Goal: Navigation & Orientation: Find specific page/section

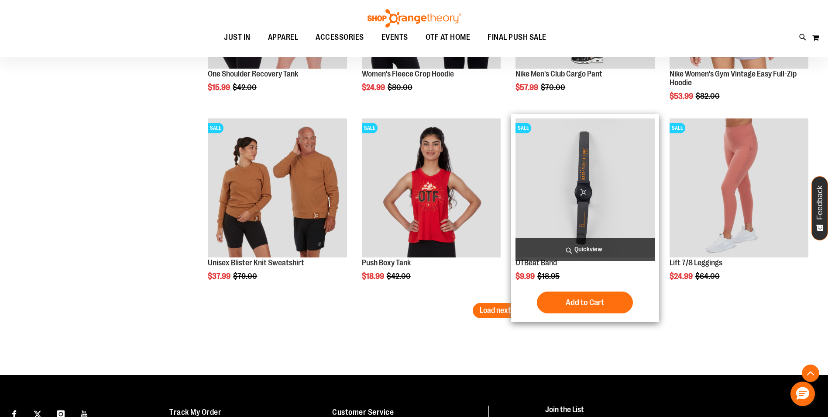
scroll to position [2068, 0]
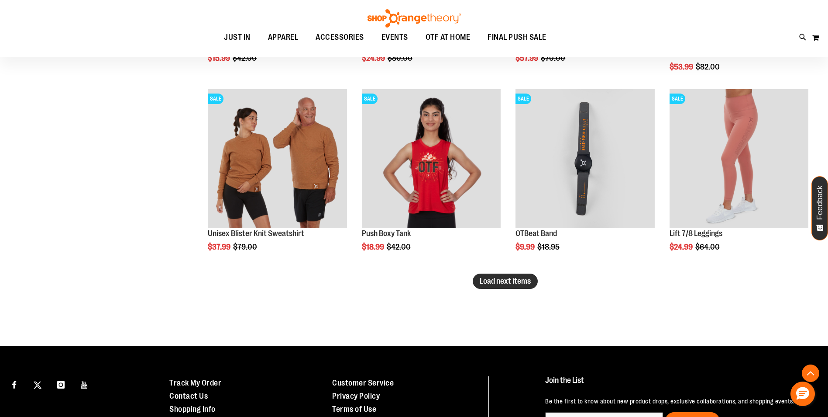
click at [509, 283] on span "Load next items" at bounding box center [505, 280] width 51 height 9
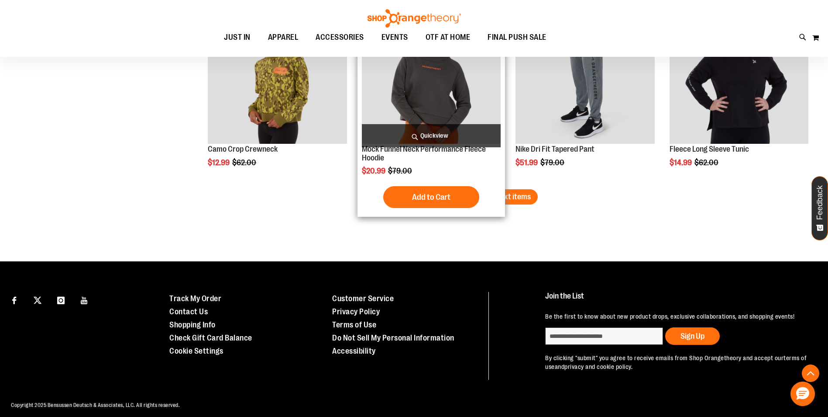
scroll to position [2721, 0]
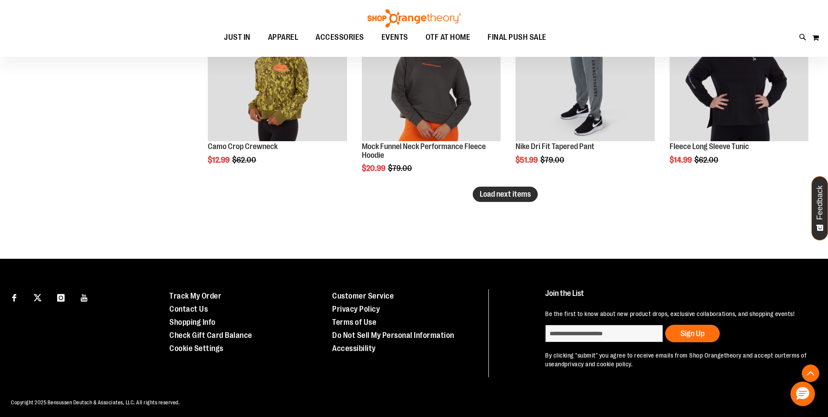
click at [494, 198] on span "Load next items" at bounding box center [505, 194] width 51 height 9
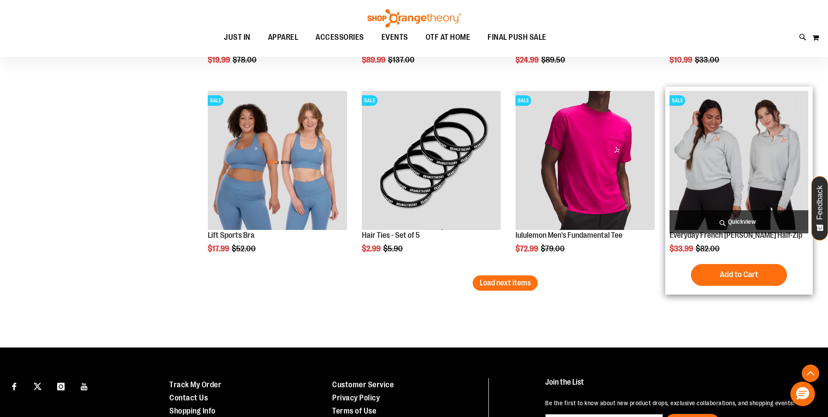
scroll to position [3202, 0]
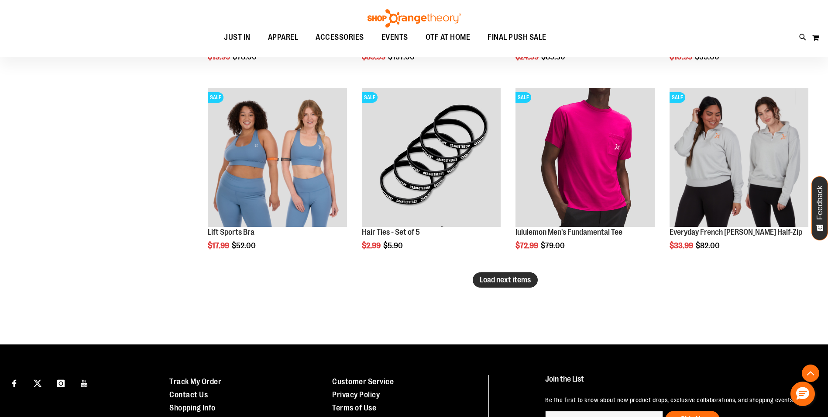
click at [494, 284] on button "Load next items" at bounding box center [505, 279] width 65 height 15
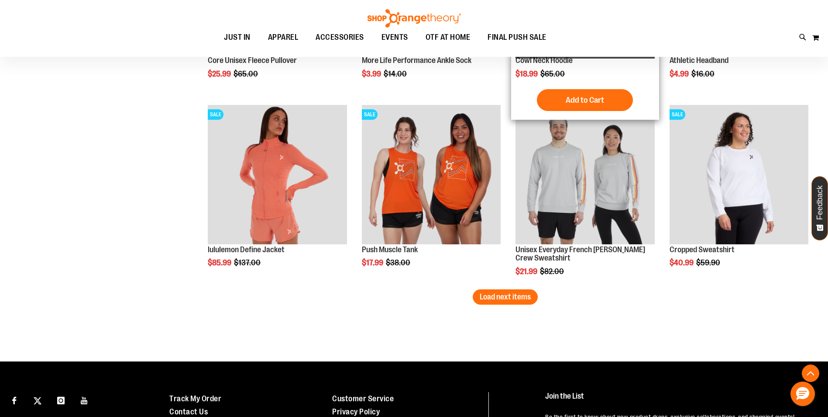
scroll to position [3766, 0]
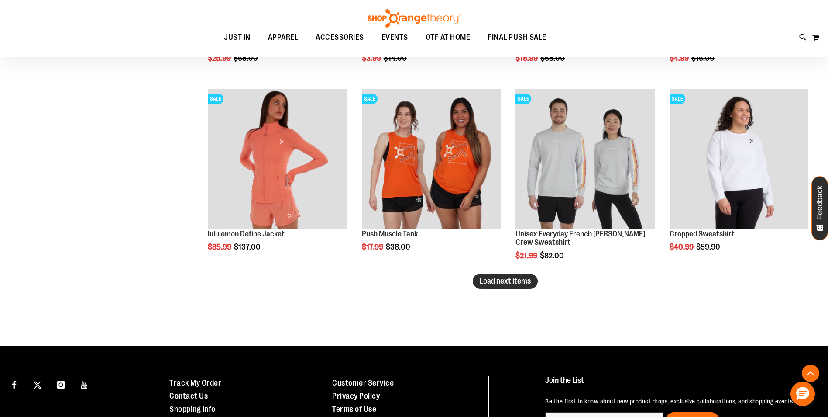
click at [506, 287] on button "Load next items" at bounding box center [505, 280] width 65 height 15
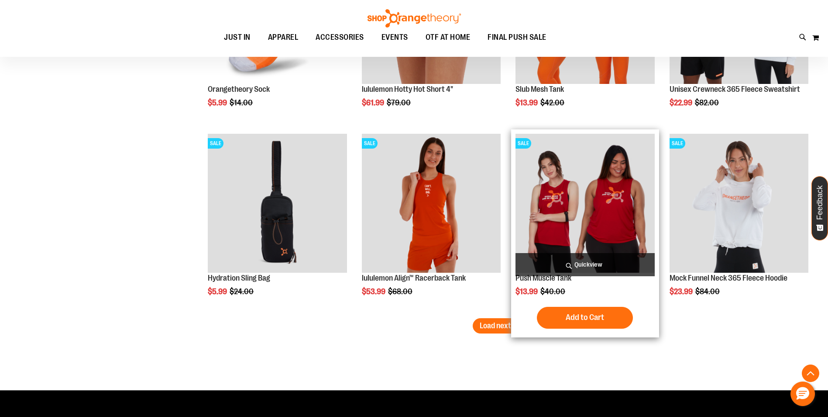
scroll to position [4289, 0]
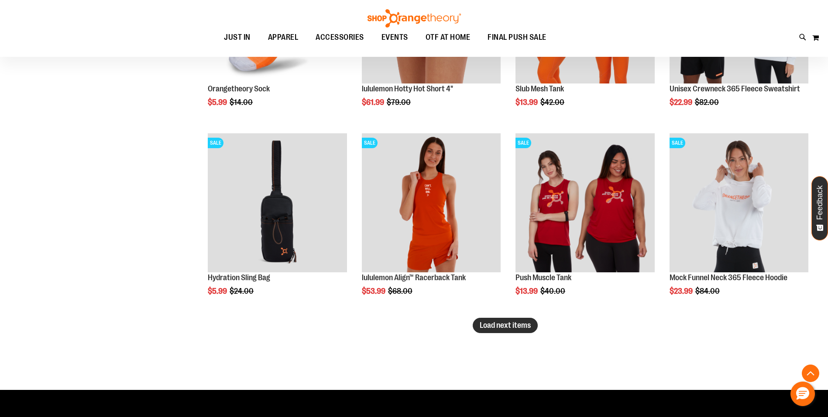
click at [492, 330] on button "Load next items" at bounding box center [505, 324] width 65 height 15
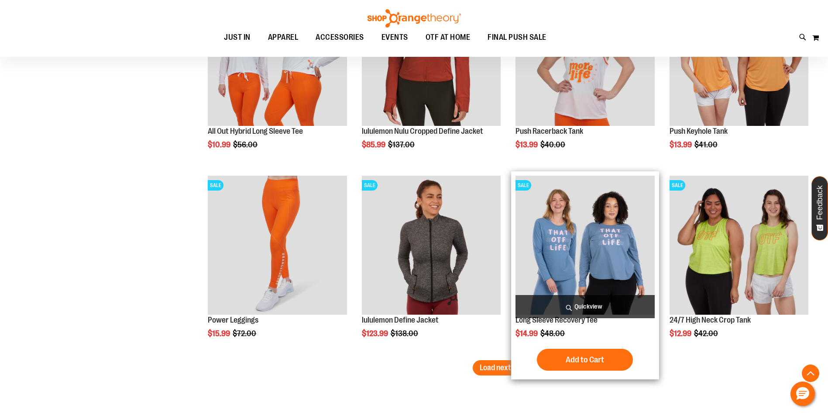
scroll to position [4813, 0]
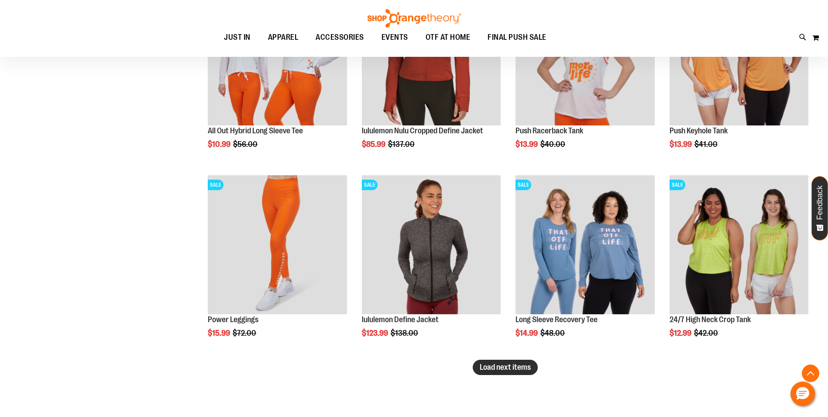
click at [510, 368] on span "Load next items" at bounding box center [505, 366] width 51 height 9
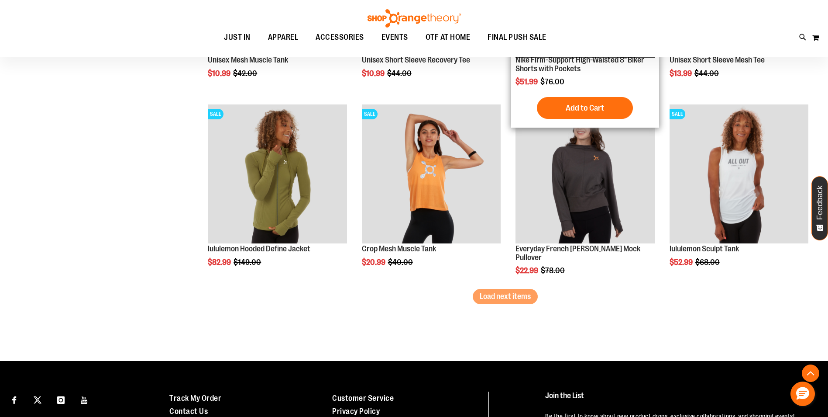
scroll to position [5468, 0]
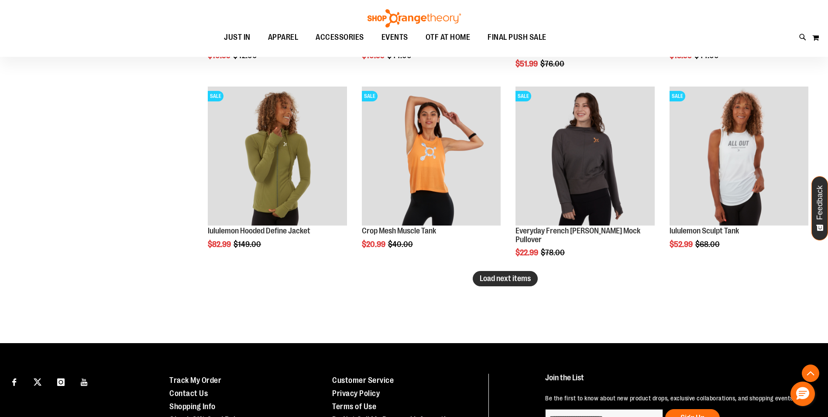
click at [509, 272] on button "Load next items" at bounding box center [505, 278] width 65 height 15
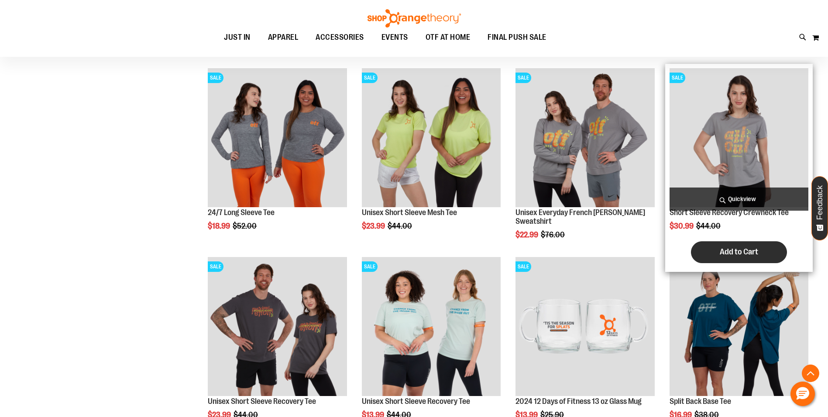
scroll to position [5682, 0]
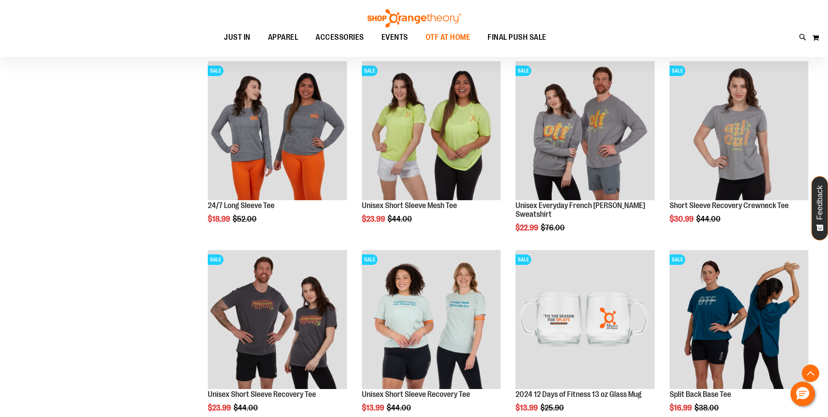
click at [465, 36] on span "OTF AT HOME" at bounding box center [448, 38] width 45 height 20
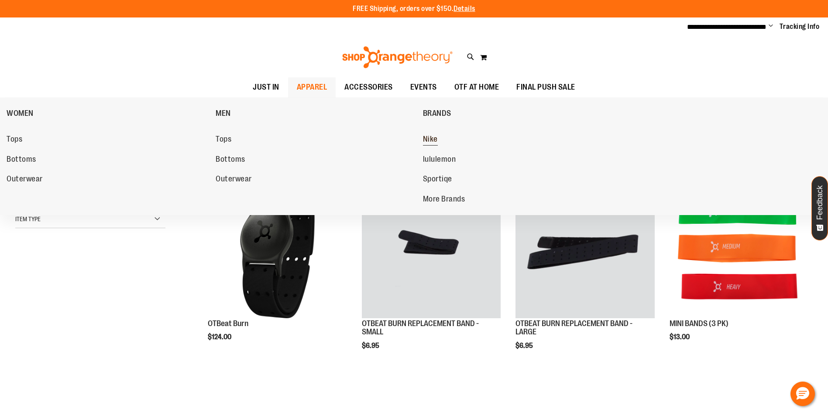
click at [433, 137] on span "Nike" at bounding box center [430, 139] width 15 height 11
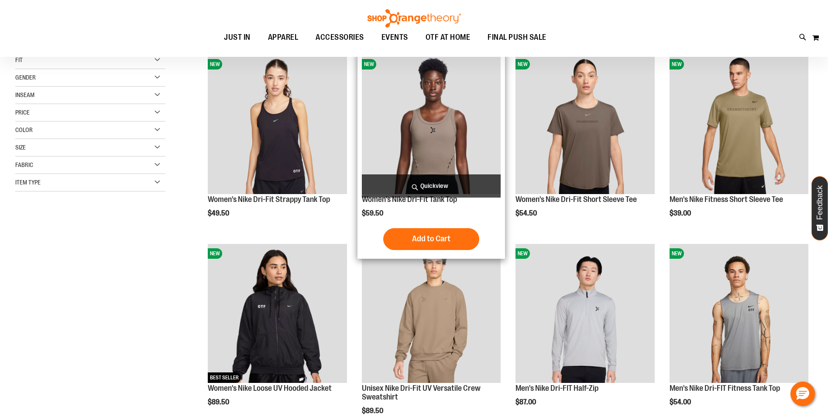
scroll to position [86, 0]
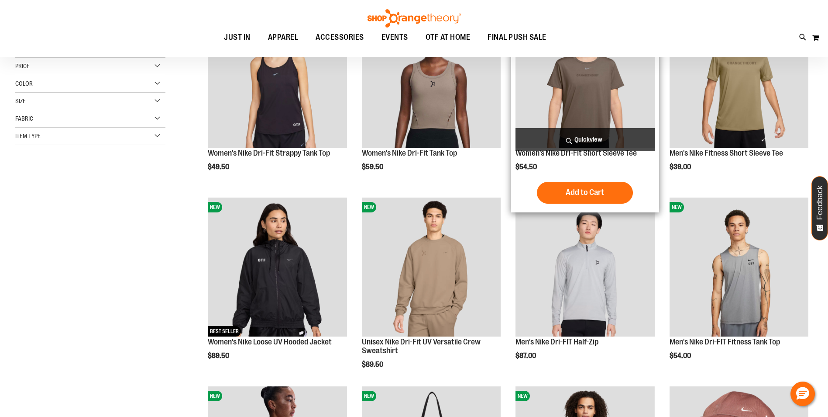
scroll to position [174, 0]
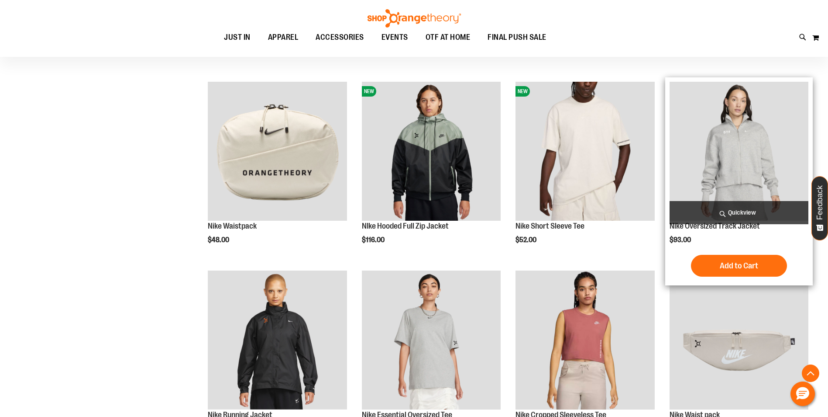
scroll to position [567, 0]
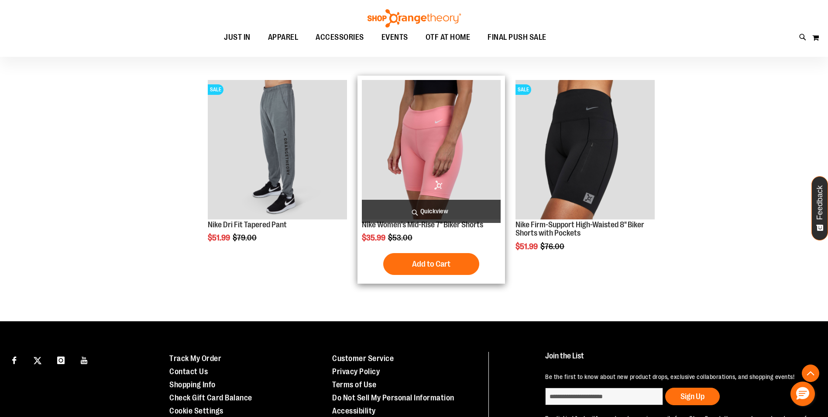
scroll to position [1134, 0]
